Goal: Task Accomplishment & Management: Complete application form

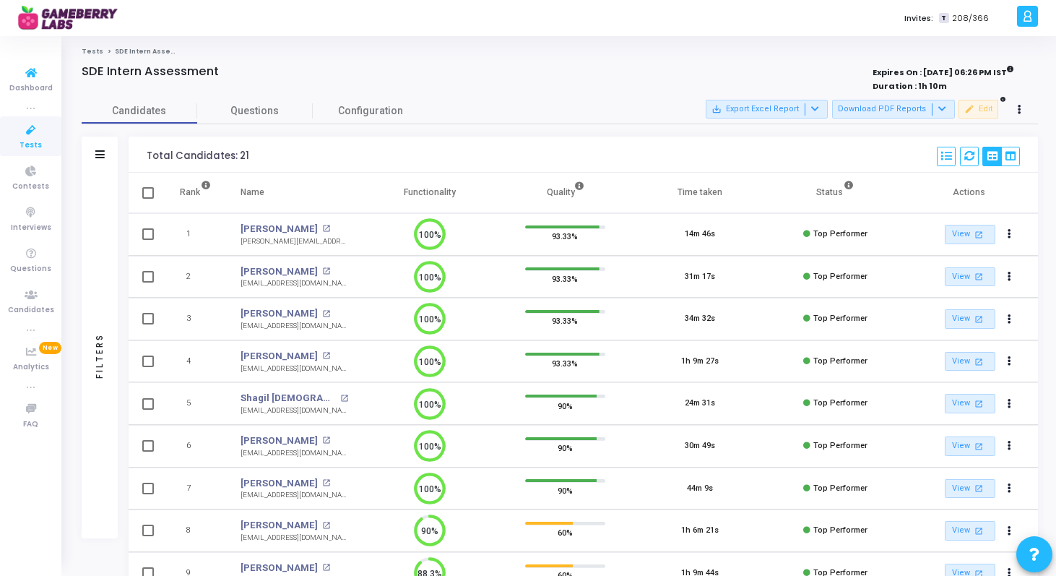
click at [21, 132] on icon at bounding box center [31, 130] width 30 height 18
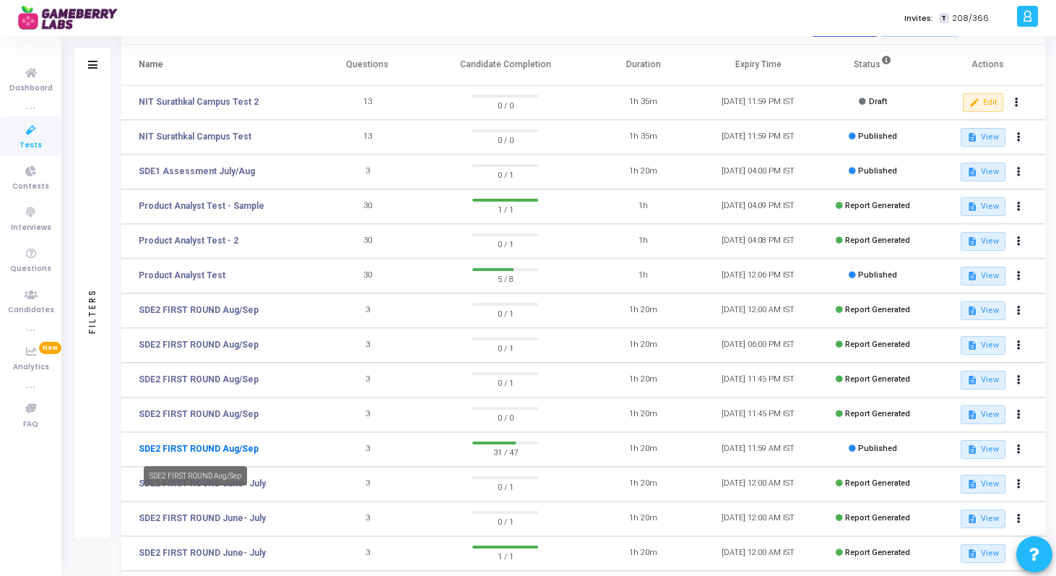
click at [225, 447] on link "SDE2 FIRST ROUND Aug/Sep" at bounding box center [199, 448] width 120 height 13
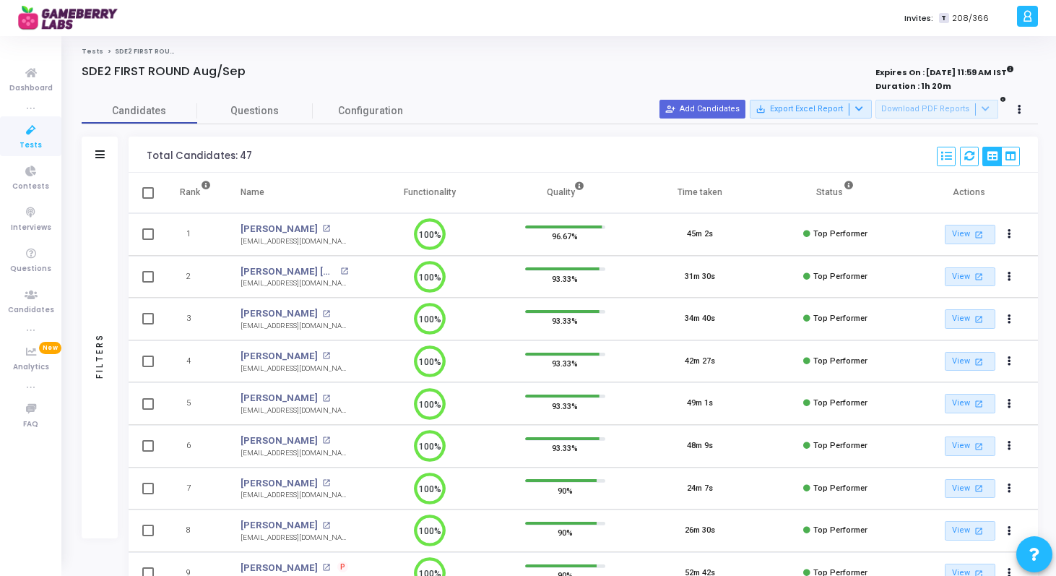
scroll to position [7, 7]
click at [98, 151] on icon at bounding box center [99, 154] width 9 height 8
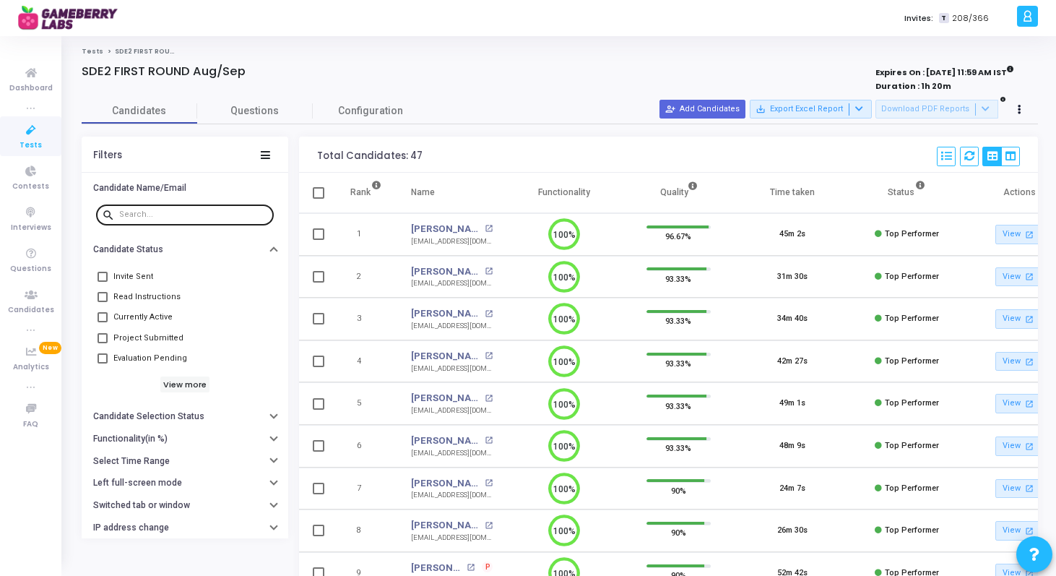
click at [200, 215] on input "text" at bounding box center [193, 214] width 149 height 9
paste input "[EMAIL_ADDRESS][DOMAIN_NAME]"
type input "[EMAIL_ADDRESS][DOMAIN_NAME]"
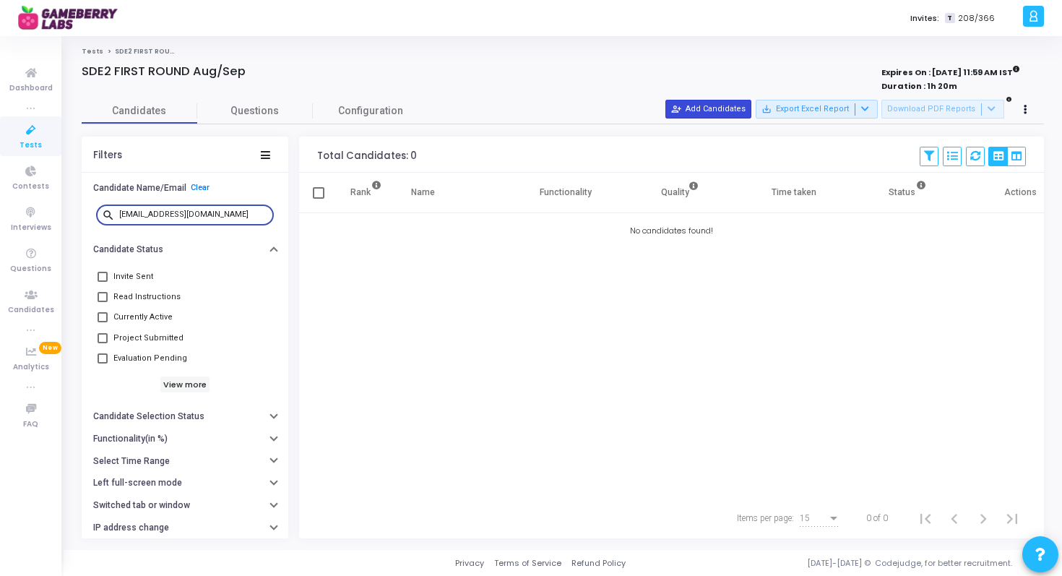
click at [723, 111] on button "person_add_alt Add Candidates" at bounding box center [708, 109] width 86 height 19
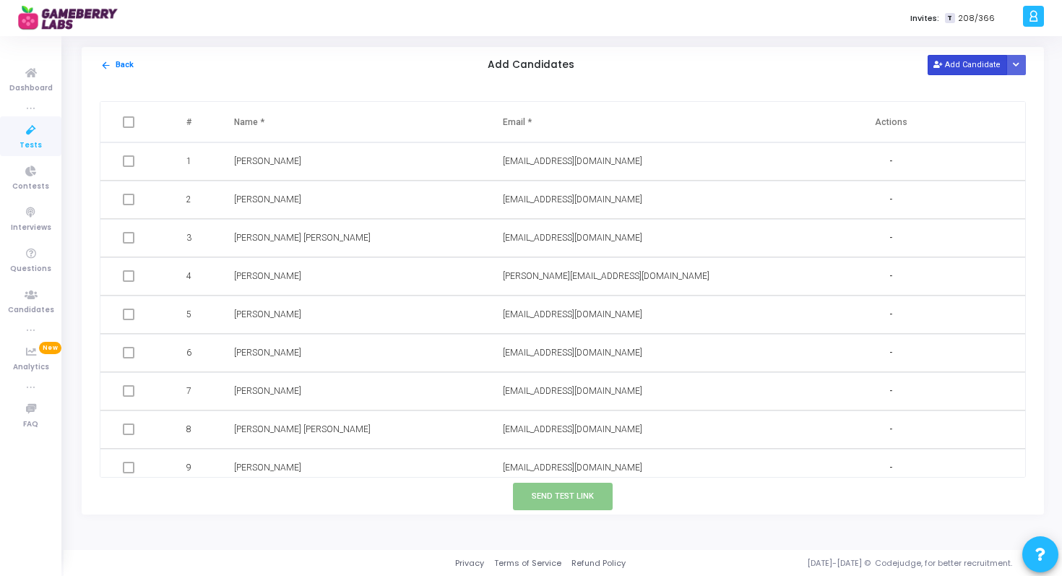
click at [947, 68] on button "Add Candidate" at bounding box center [967, 65] width 79 height 20
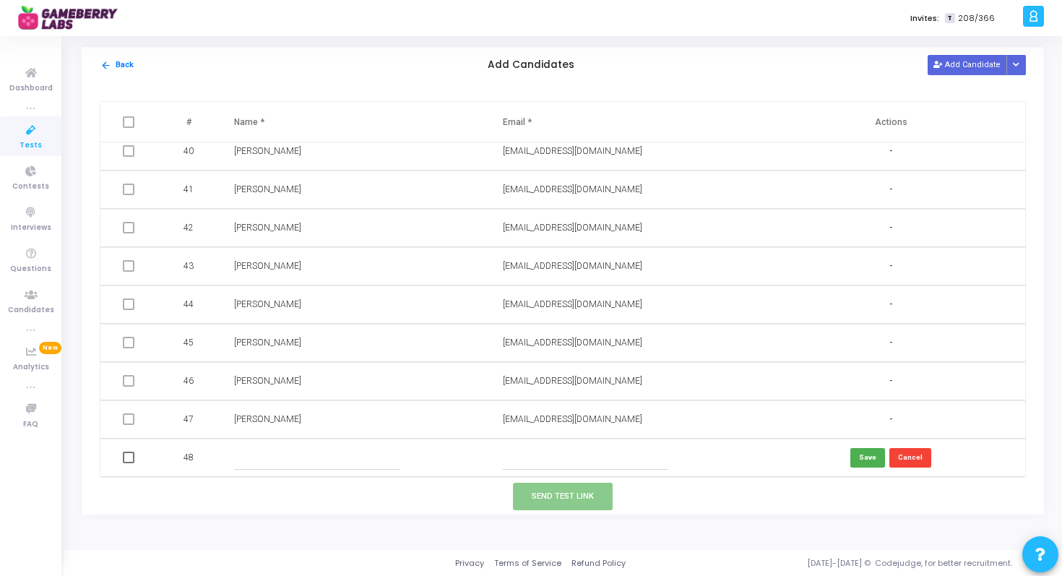
click at [517, 451] on input "text" at bounding box center [585, 458] width 165 height 24
paste input "[EMAIL_ADDRESS][DOMAIN_NAME]"
type input "[EMAIL_ADDRESS][DOMAIN_NAME]"
click at [376, 459] on input "text" at bounding box center [316, 458] width 165 height 24
paste input "[PERSON_NAME]"
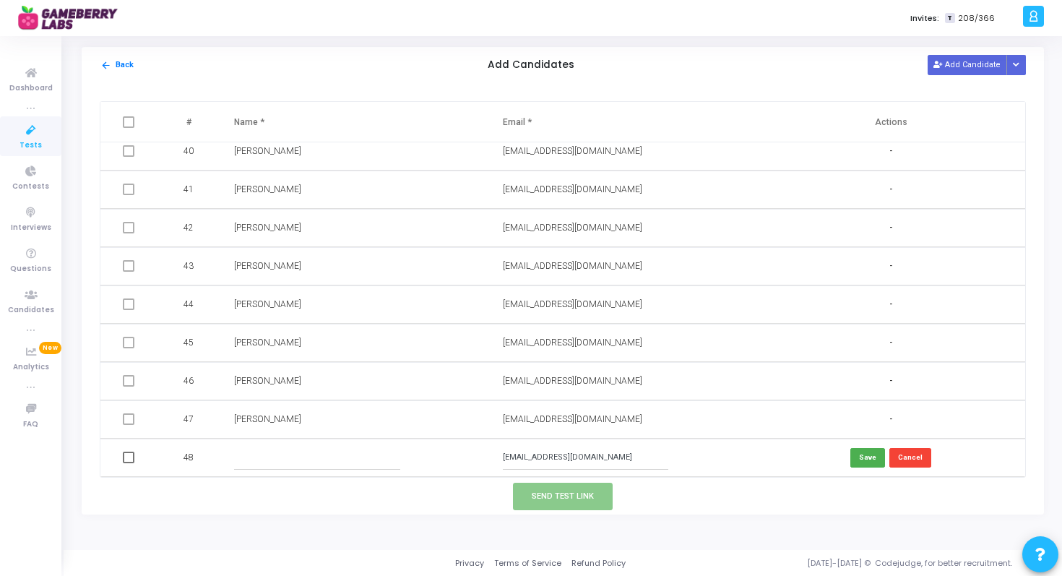
type input "[PERSON_NAME]"
click at [856, 456] on button "Save" at bounding box center [867, 458] width 35 height 20
click at [126, 457] on span at bounding box center [129, 458] width 12 height 12
click at [128, 463] on input "checkbox" at bounding box center [128, 463] width 1 height 1
checkbox input "true"
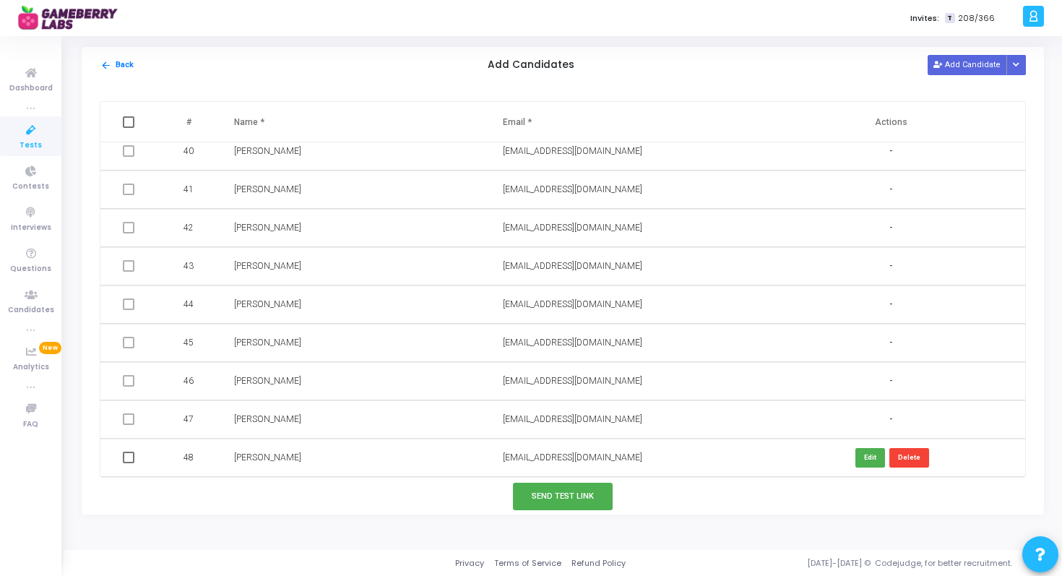
checkbox input "true"
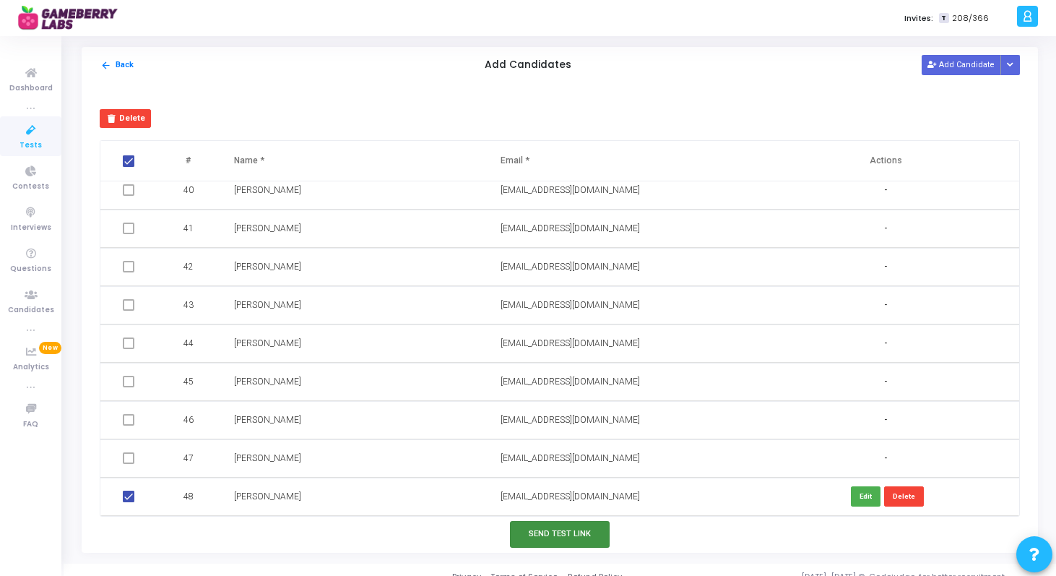
click at [533, 539] on button "Send Test Link" at bounding box center [560, 534] width 100 height 27
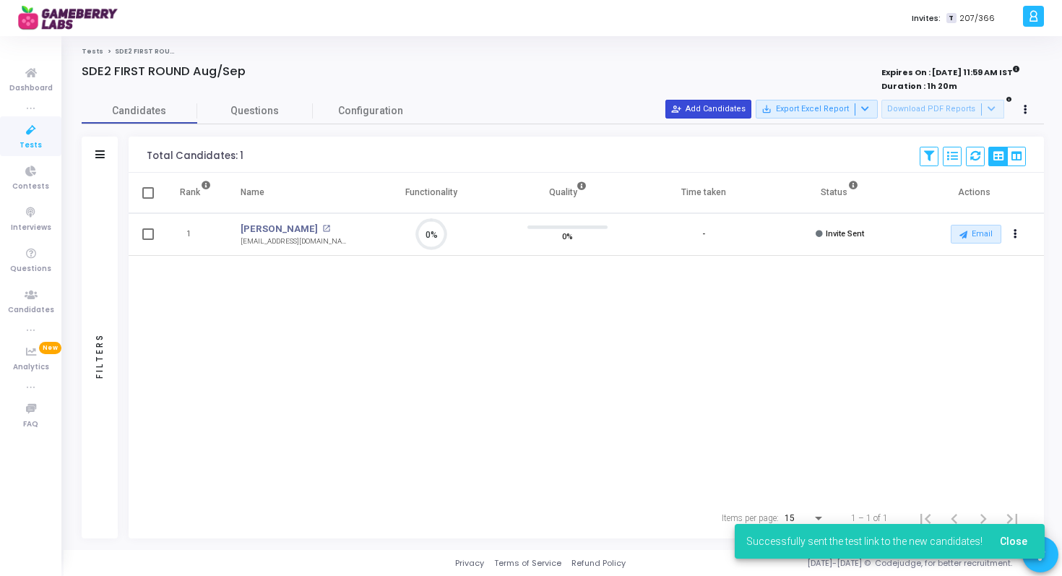
click at [726, 110] on button "person_add_alt Add Candidates" at bounding box center [708, 109] width 86 height 19
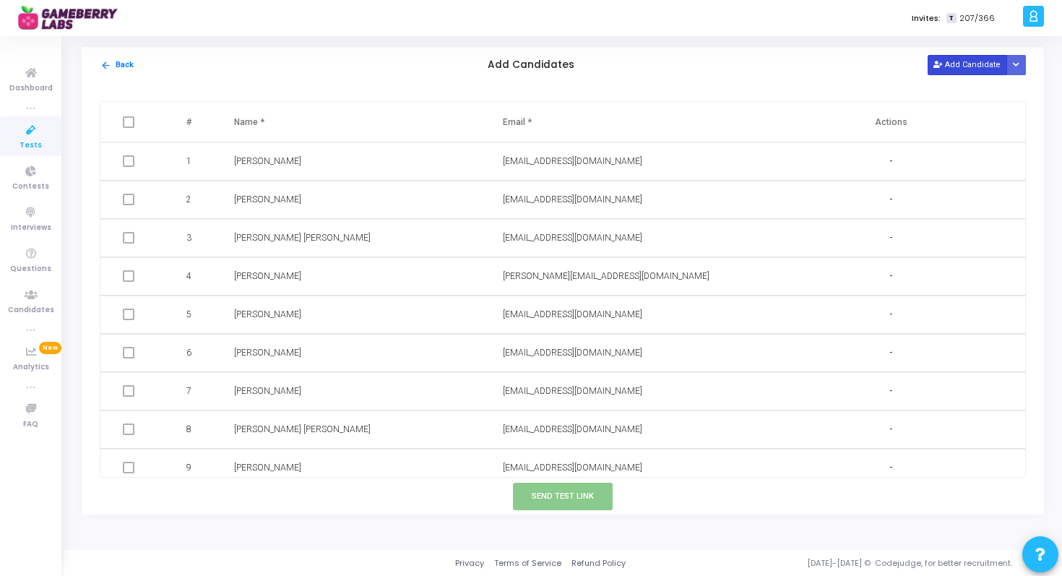
click at [962, 72] on button "Add Candidate" at bounding box center [967, 65] width 79 height 20
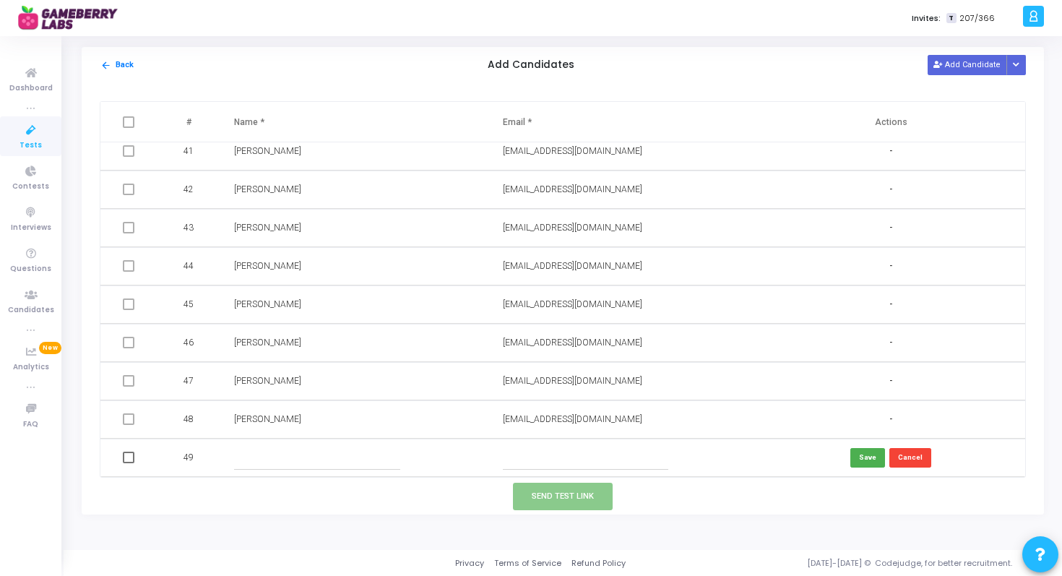
click at [246, 462] on input "text" at bounding box center [316, 458] width 165 height 24
paste input "[PERSON_NAME]"
type input "[PERSON_NAME]"
click at [522, 459] on input "text" at bounding box center [585, 458] width 165 height 24
paste input "[EMAIL_ADDRESS][DOMAIN_NAME]"
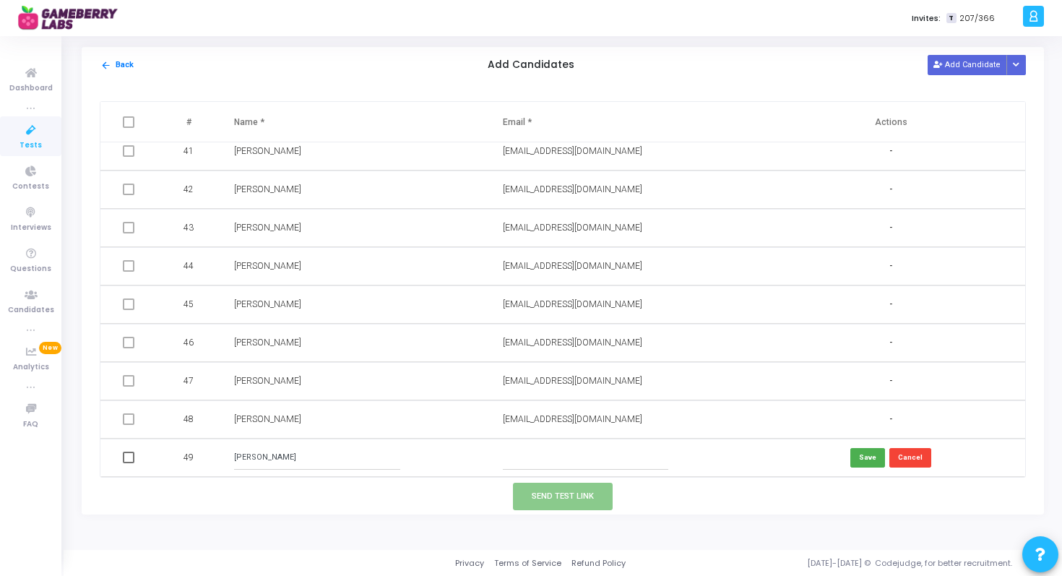
type input "[EMAIL_ADDRESS][DOMAIN_NAME]"
click at [861, 457] on button "Save" at bounding box center [867, 458] width 35 height 20
click at [126, 457] on span at bounding box center [129, 458] width 12 height 12
click at [128, 463] on input "checkbox" at bounding box center [128, 463] width 1 height 1
checkbox input "true"
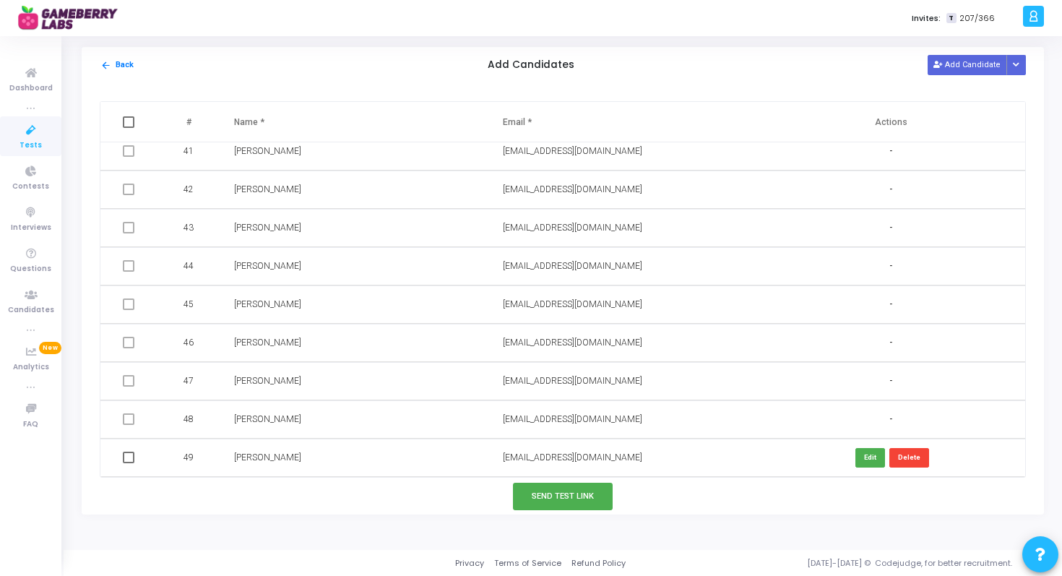
checkbox input "true"
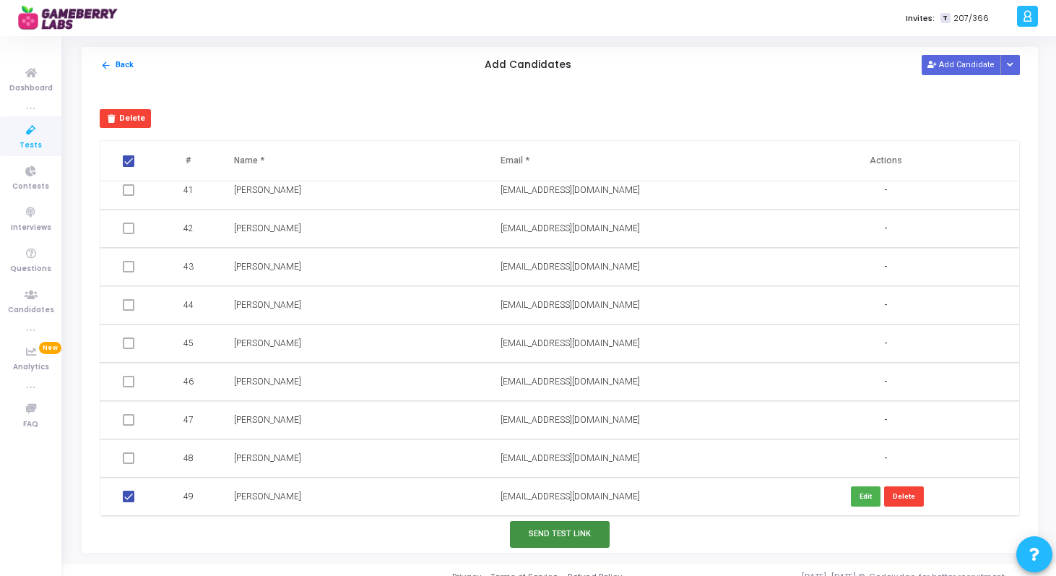
click at [546, 541] on button "Send Test Link" at bounding box center [560, 534] width 100 height 27
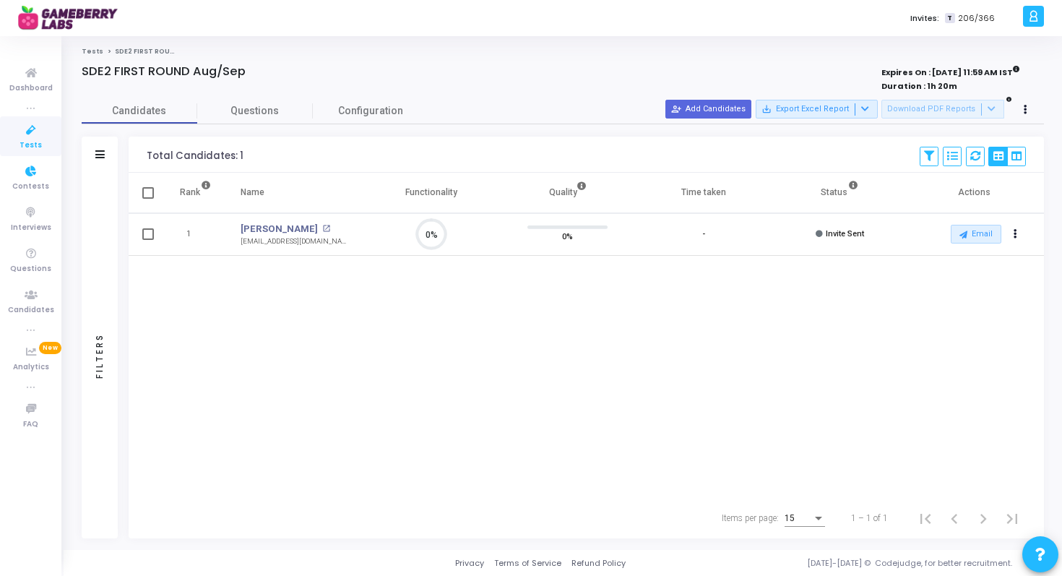
click at [23, 126] on icon at bounding box center [31, 130] width 30 height 18
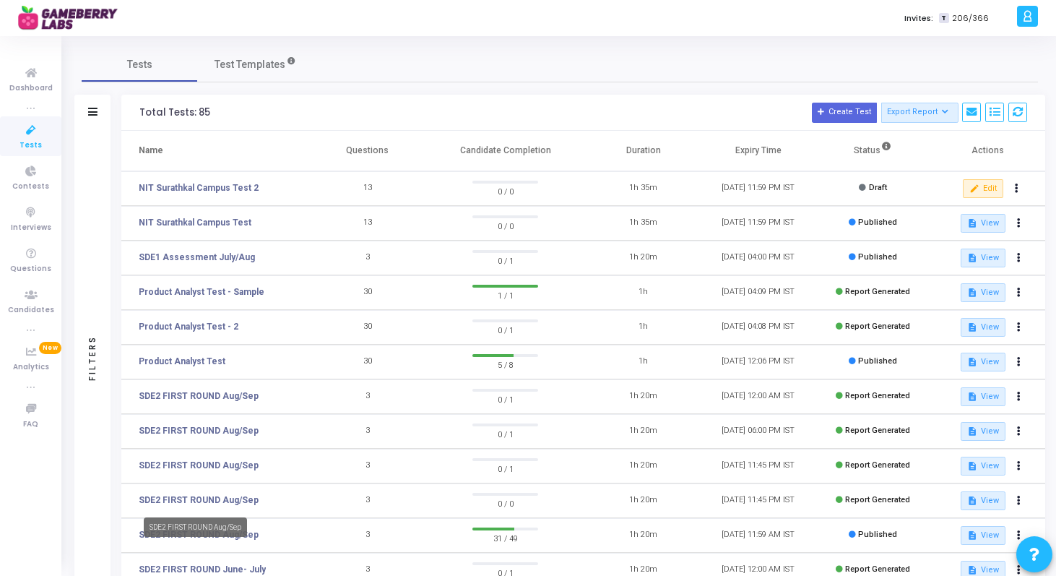
click at [217, 535] on div "SDE2 FIRST ROUND Aug/Sep" at bounding box center [195, 527] width 103 height 20
click at [203, 533] on link "SDE2 FIRST ROUND Aug/Sep" at bounding box center [199, 534] width 120 height 13
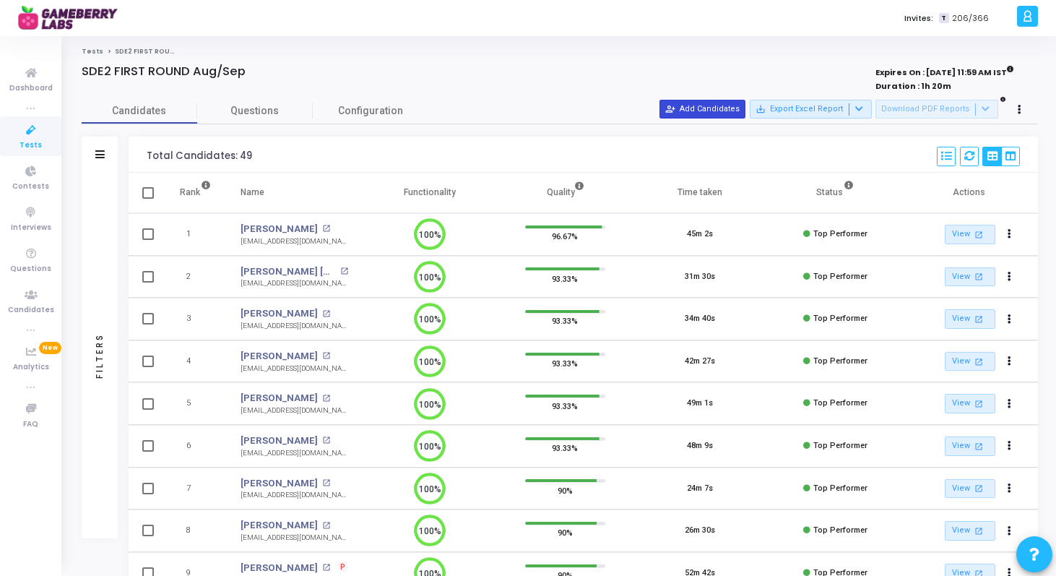
click at [718, 110] on button "person_add_alt Add Candidates" at bounding box center [703, 109] width 86 height 19
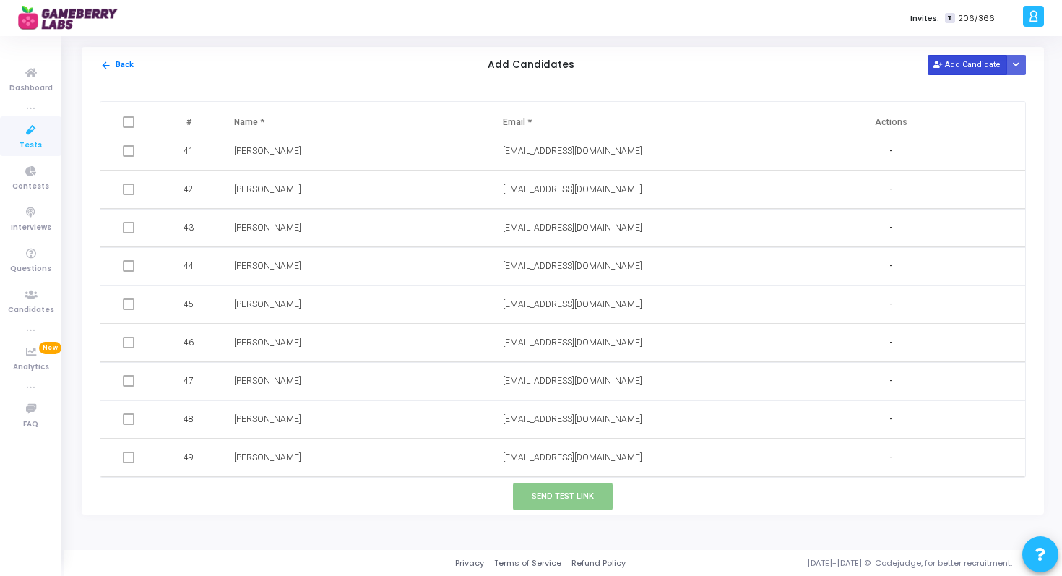
click at [954, 69] on button "Add Candidate" at bounding box center [967, 65] width 79 height 20
click at [267, 455] on input "text" at bounding box center [316, 458] width 165 height 24
paste input "[PERSON_NAME]"
type input "[PERSON_NAME]"
click at [504, 455] on input "text" at bounding box center [585, 458] width 165 height 24
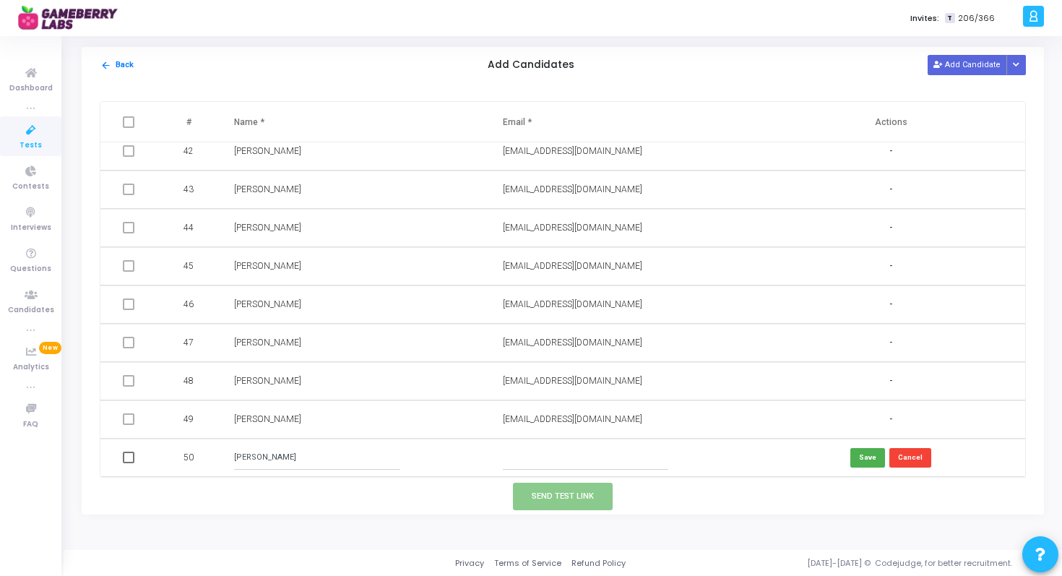
paste input "[EMAIL_ADDRESS][DOMAIN_NAME]"
type input "[EMAIL_ADDRESS][DOMAIN_NAME]"
click at [863, 457] on button "Save" at bounding box center [867, 458] width 35 height 20
click at [128, 455] on span at bounding box center [129, 458] width 12 height 12
click at [128, 463] on input "checkbox" at bounding box center [128, 463] width 1 height 1
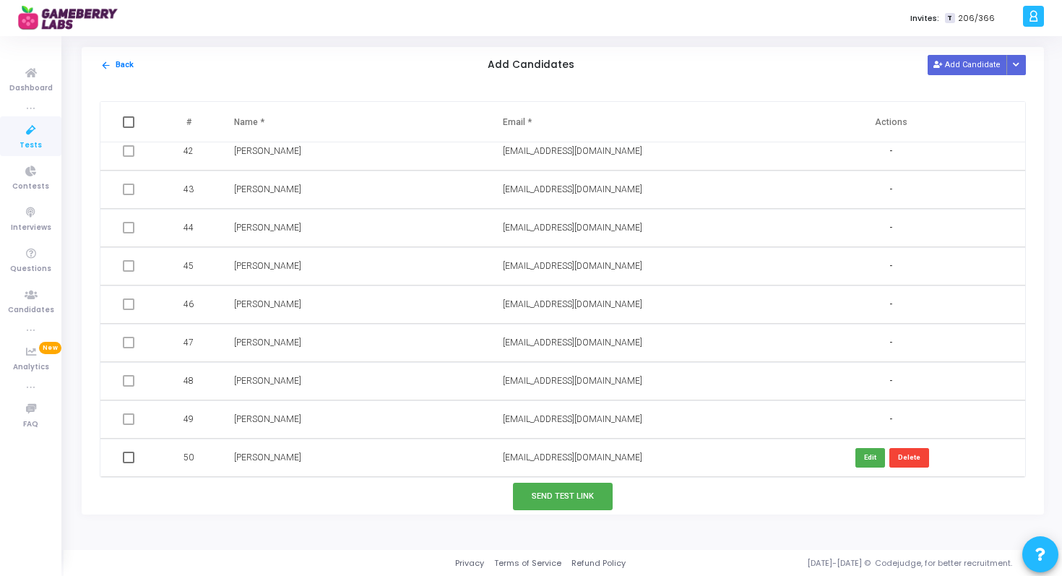
checkbox input "true"
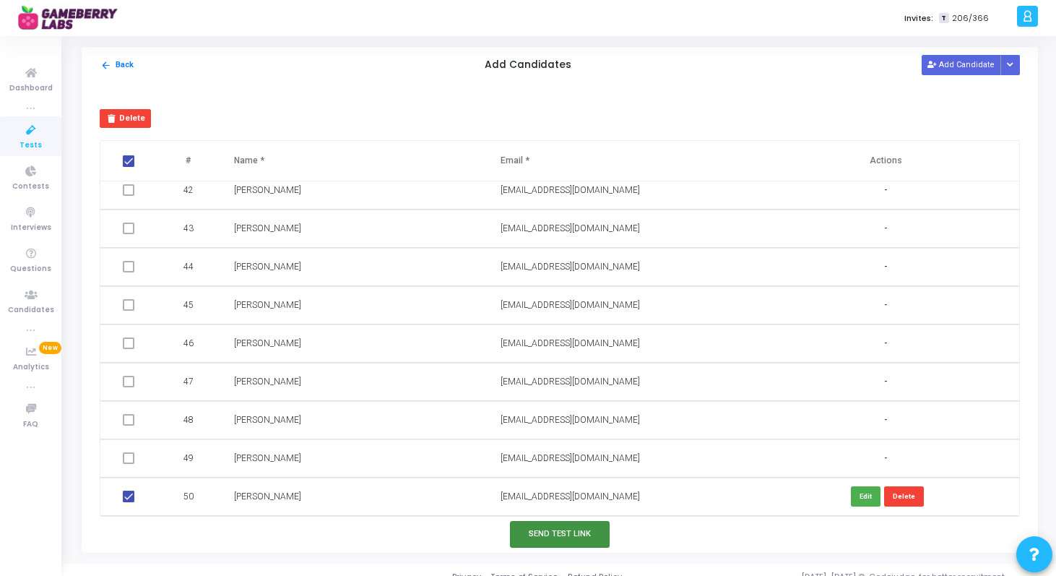
click at [555, 540] on button "Send Test Link" at bounding box center [560, 534] width 100 height 27
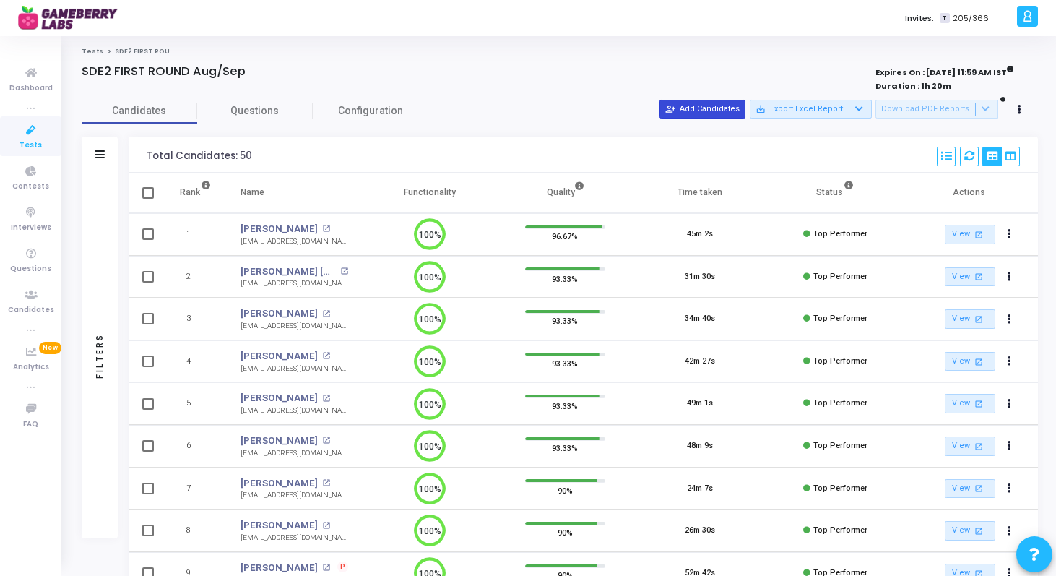
click at [712, 111] on button "person_add_alt Add Candidates" at bounding box center [703, 109] width 86 height 19
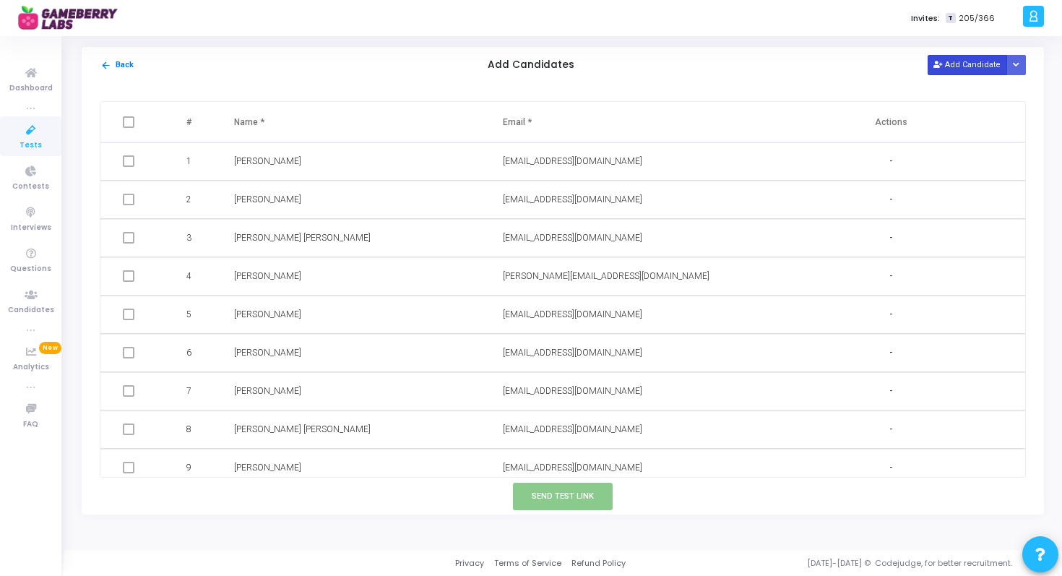
click at [951, 62] on button "Add Candidate" at bounding box center [967, 65] width 79 height 20
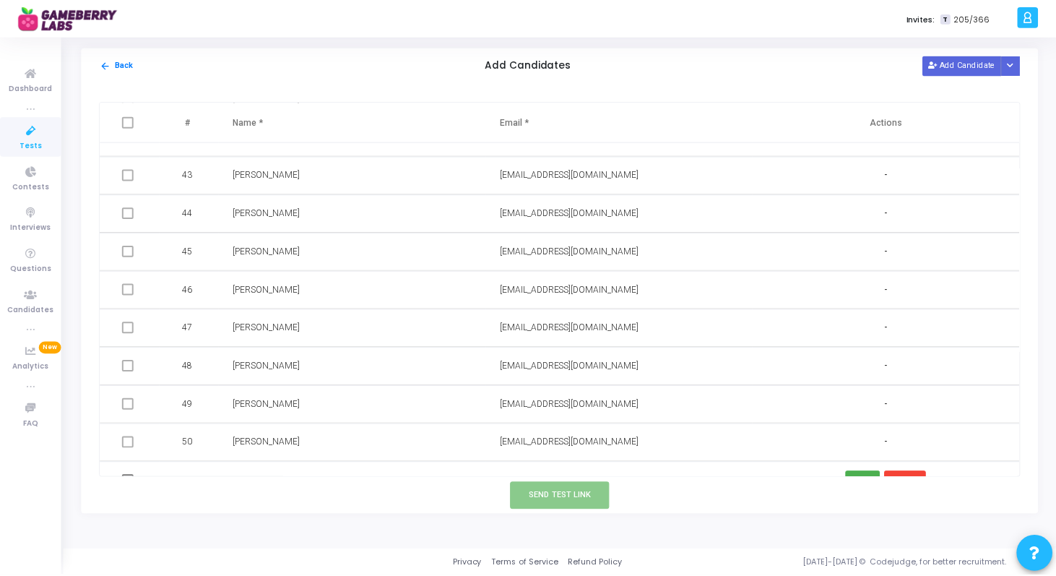
scroll to position [1619, 0]
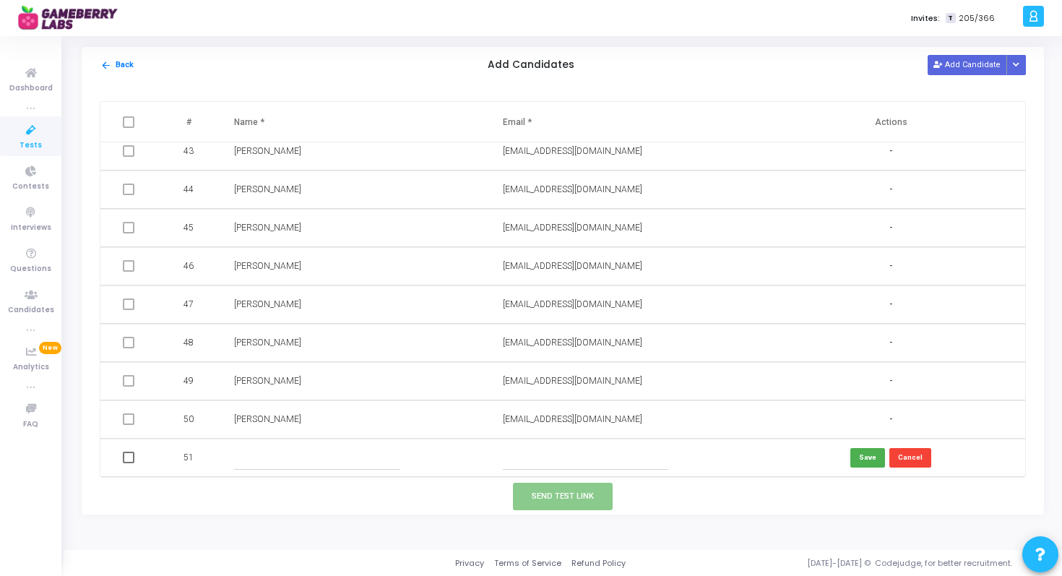
click at [271, 450] on input "text" at bounding box center [316, 458] width 165 height 24
paste input "[PERSON_NAME]"
type input "[PERSON_NAME]"
click at [543, 452] on input "text" at bounding box center [585, 458] width 165 height 24
paste input "[PERSON_NAME][EMAIL_ADDRESS][DOMAIN_NAME]"
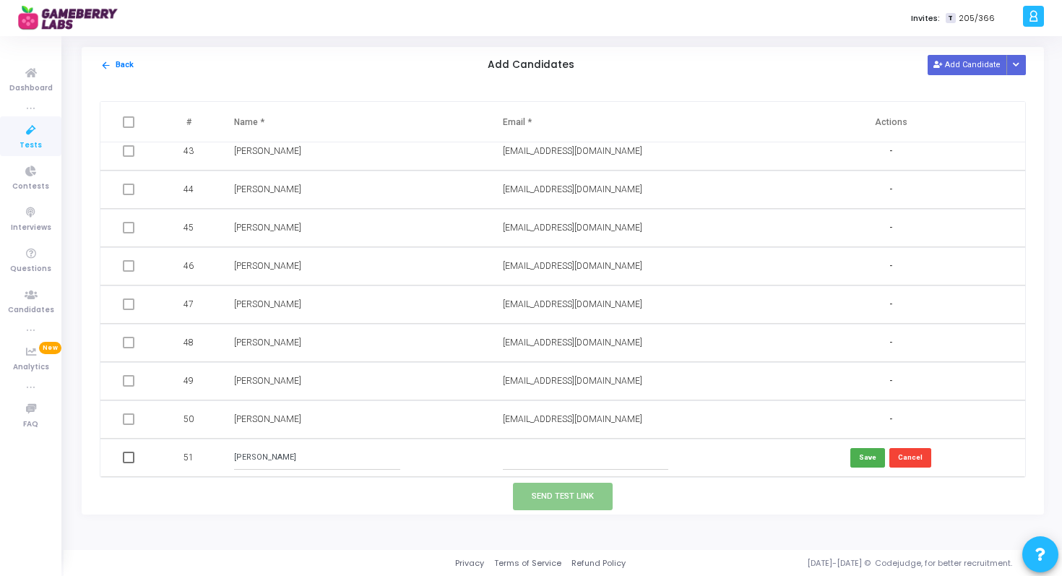
type input "[PERSON_NAME][EMAIL_ADDRESS][DOMAIN_NAME]"
click at [865, 454] on button "Save" at bounding box center [867, 458] width 35 height 20
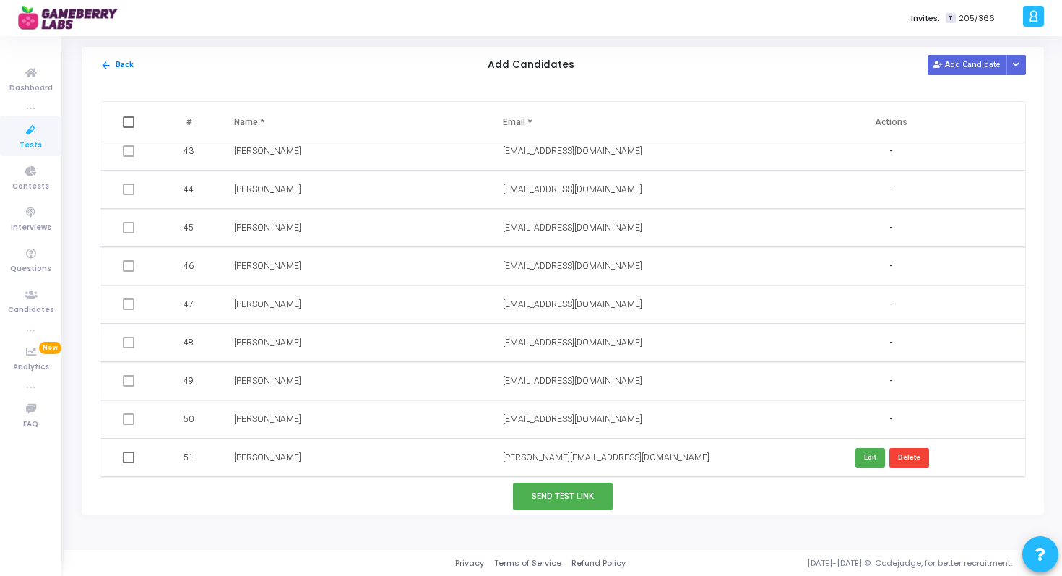
click at [130, 458] on span at bounding box center [129, 458] width 12 height 12
click at [129, 463] on input "checkbox" at bounding box center [128, 463] width 1 height 1
checkbox input "true"
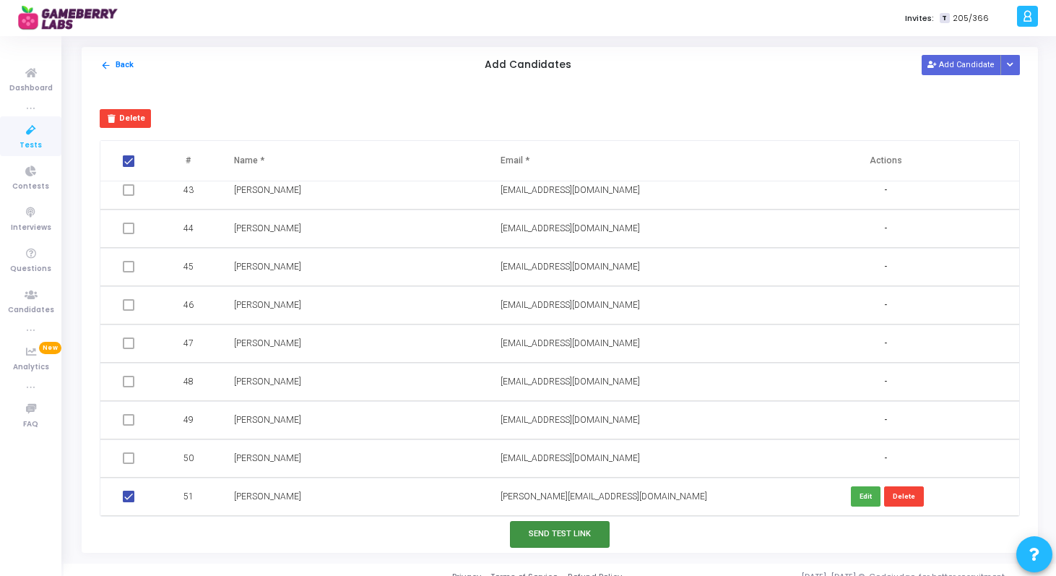
click at [550, 537] on button "Send Test Link" at bounding box center [560, 534] width 100 height 27
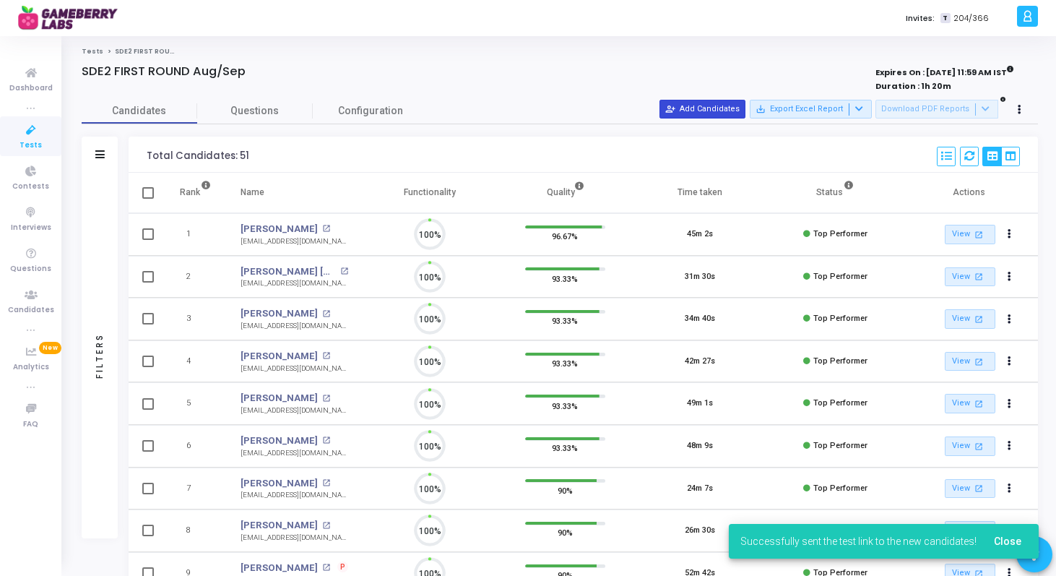
scroll to position [30, 37]
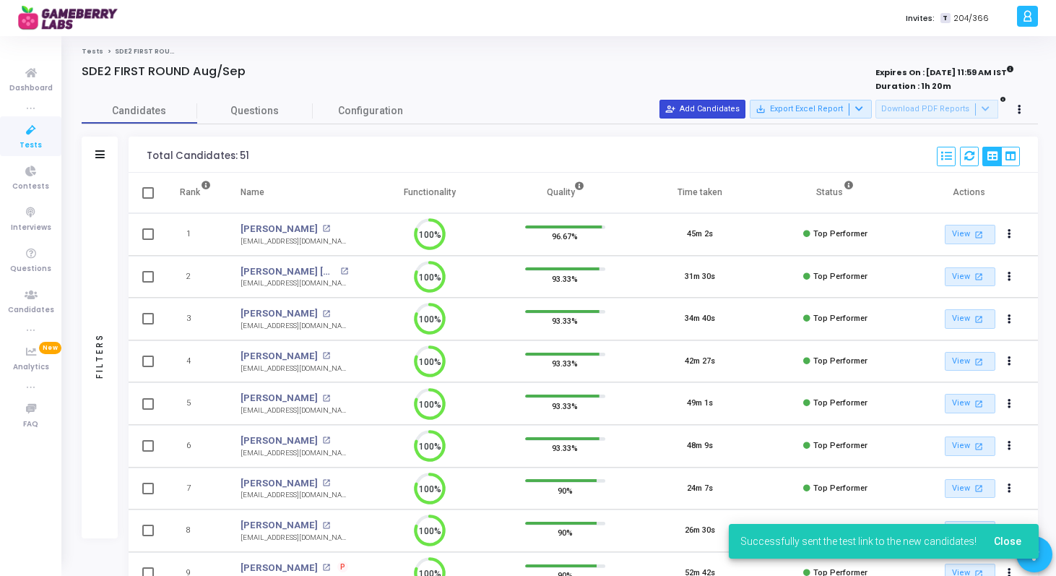
click at [715, 104] on button "person_add_alt Add Candidates" at bounding box center [703, 109] width 86 height 19
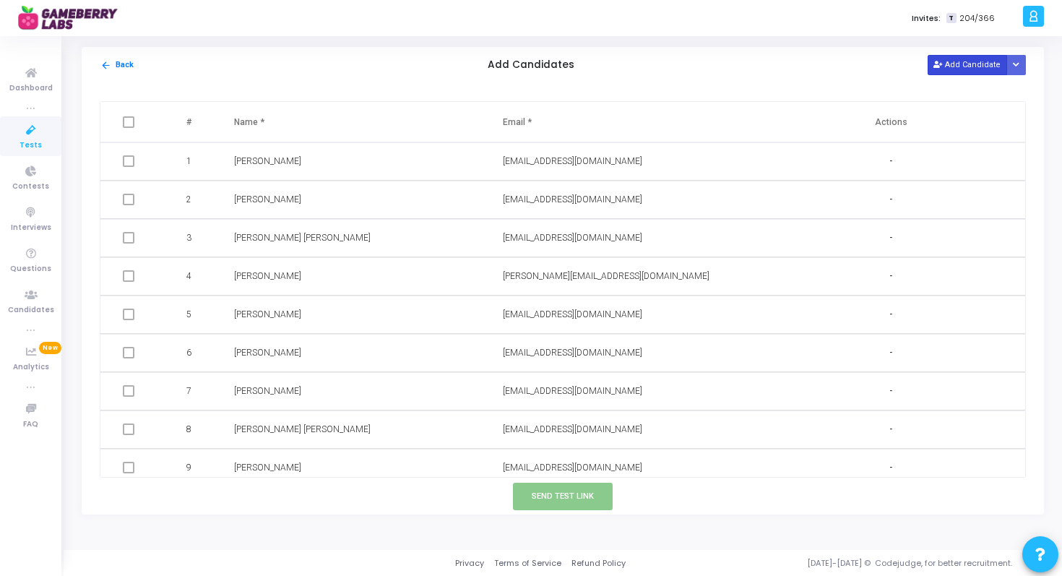
click at [958, 68] on button "Add Candidate" at bounding box center [967, 65] width 79 height 20
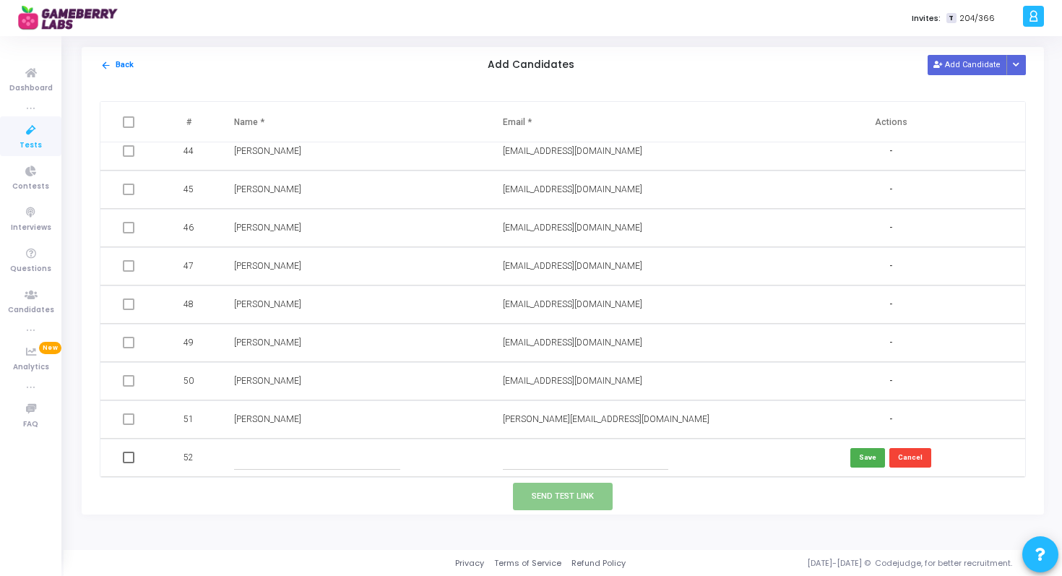
click at [269, 462] on input "text" at bounding box center [316, 458] width 165 height 24
click at [317, 461] on input "text" at bounding box center [316, 458] width 165 height 24
paste input "[PERSON_NAME]"
type input "[PERSON_NAME]"
click at [527, 454] on input "text" at bounding box center [585, 458] width 165 height 24
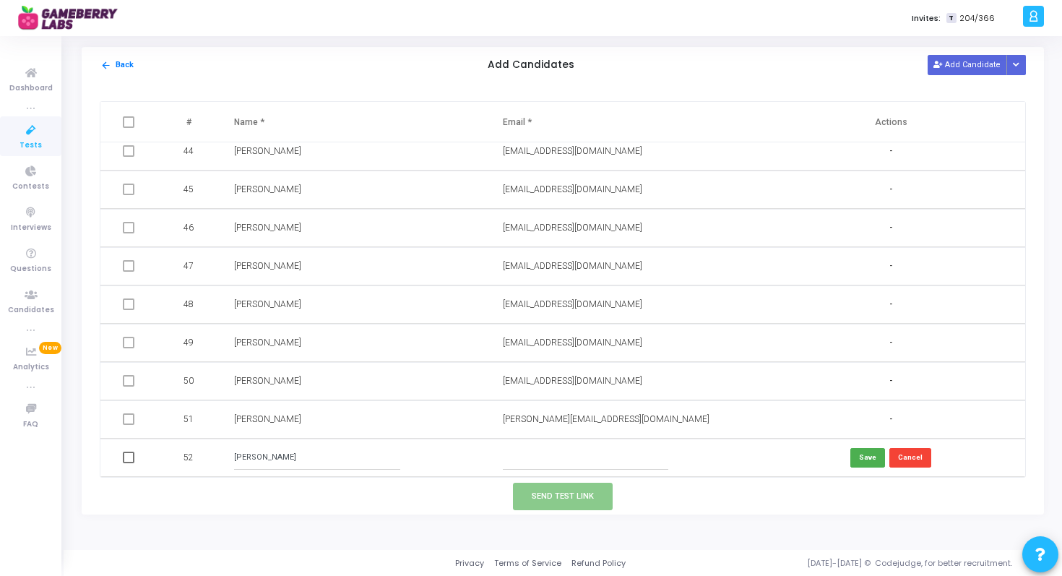
paste input "[EMAIL_ADDRESS][DOMAIN_NAME]"
type input "[EMAIL_ADDRESS][DOMAIN_NAME]"
click at [861, 460] on button "Save" at bounding box center [867, 458] width 35 height 20
click at [129, 457] on span at bounding box center [129, 458] width 12 height 12
click at [129, 463] on input "checkbox" at bounding box center [128, 463] width 1 height 1
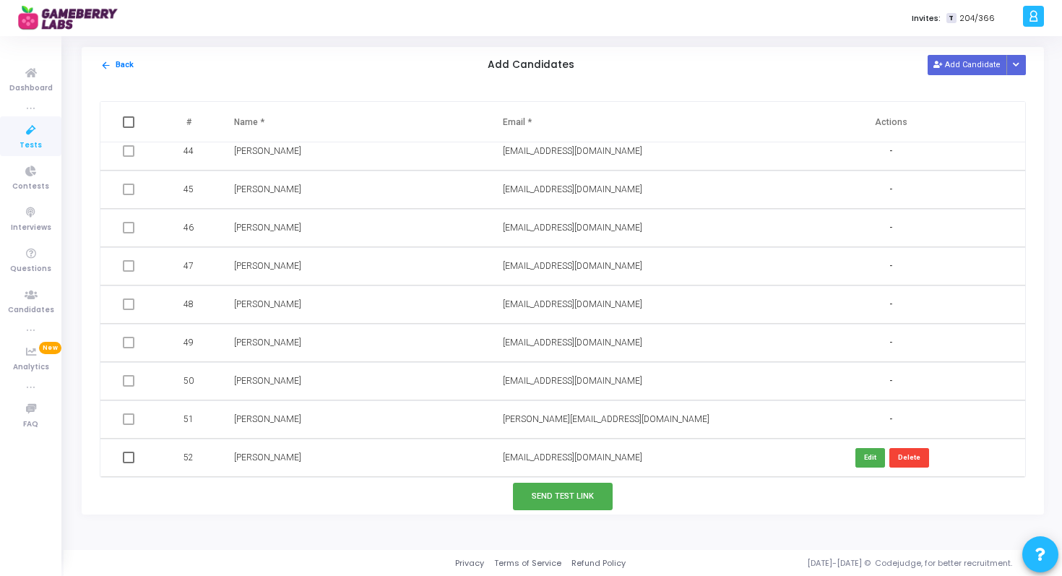
checkbox input "true"
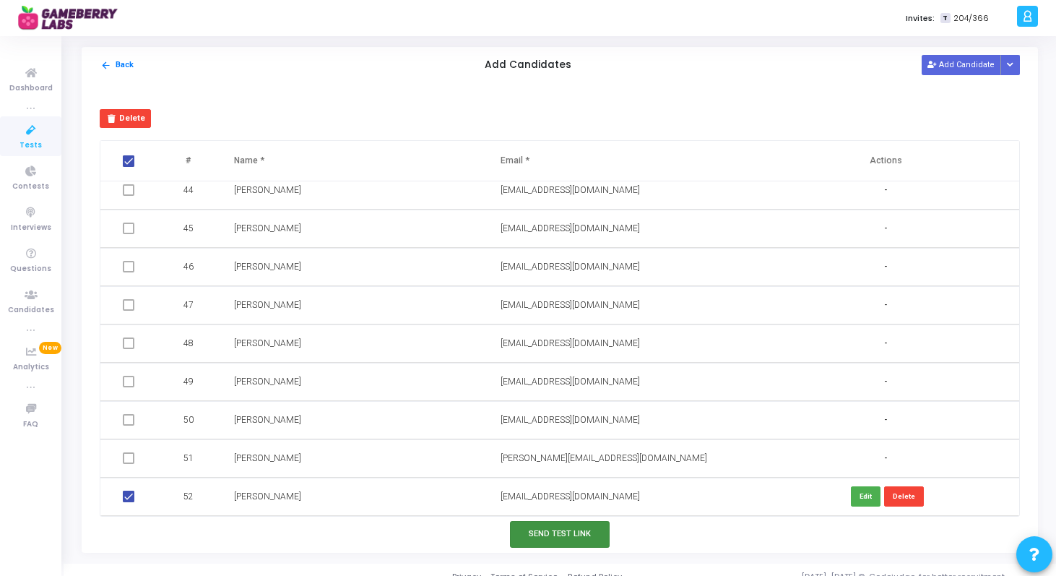
click at [532, 538] on button "Send Test Link" at bounding box center [560, 534] width 100 height 27
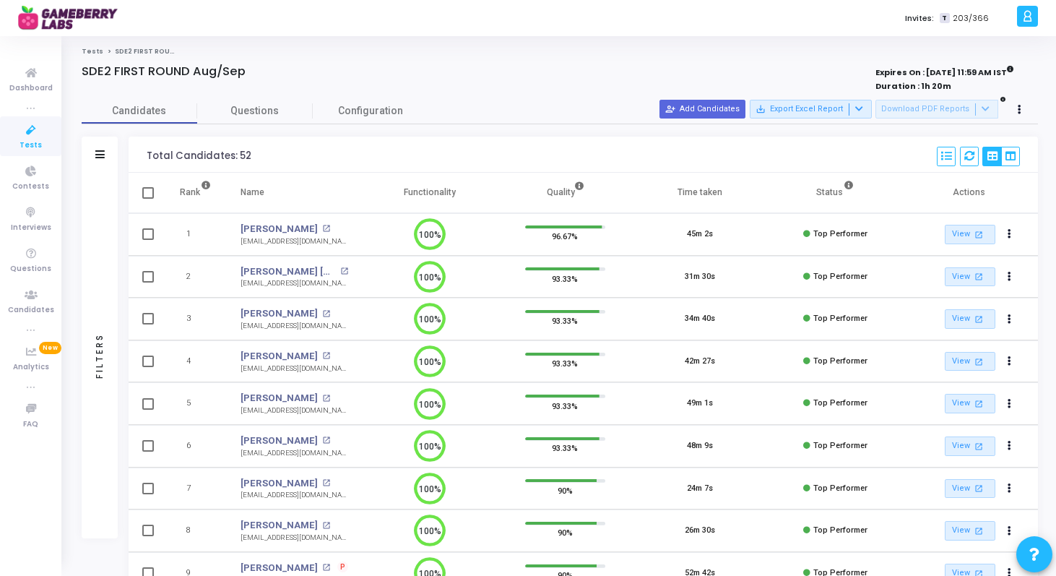
scroll to position [7, 7]
